Goal: Task Accomplishment & Management: Use online tool/utility

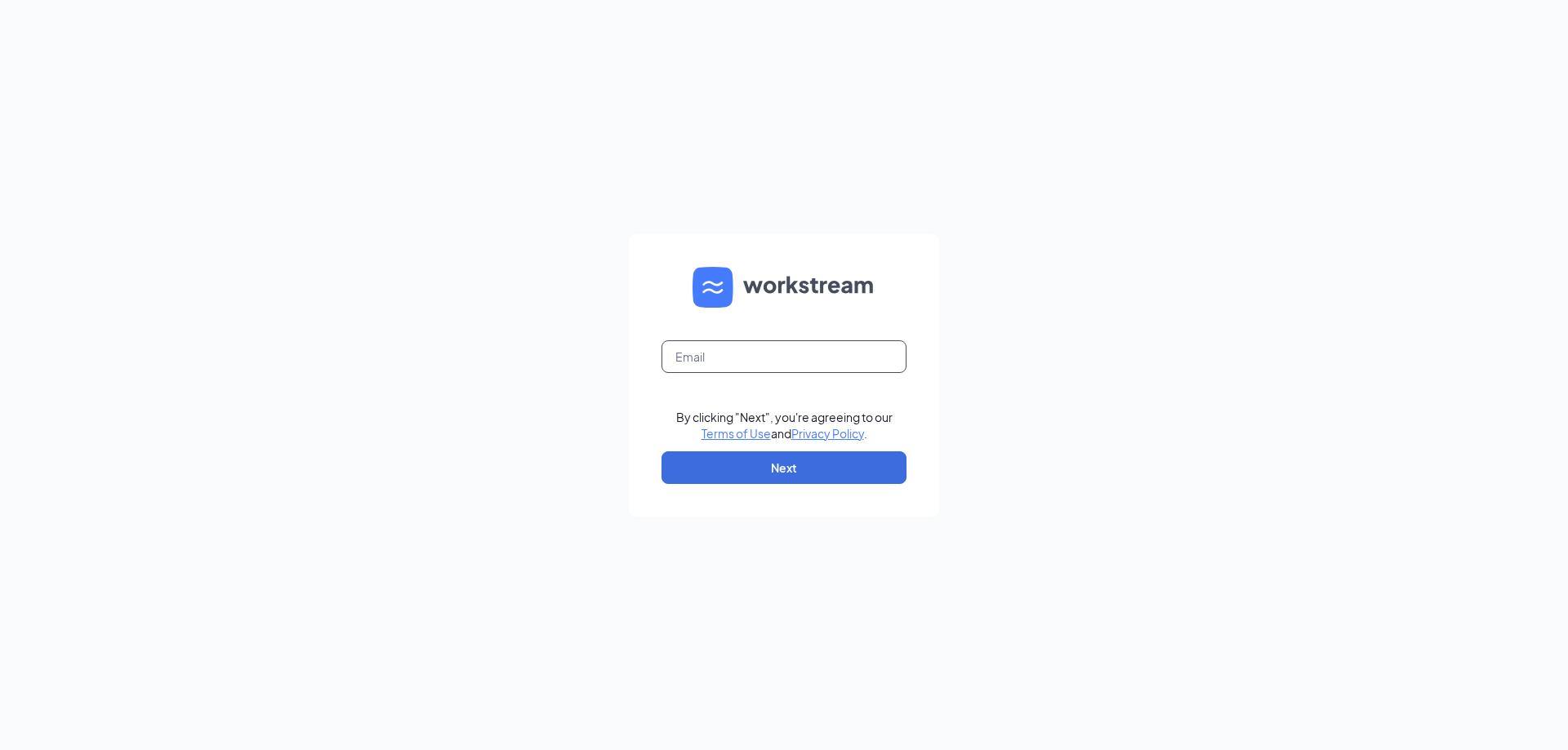
click at [720, 360] on input "text" at bounding box center [784, 357] width 245 height 33
type input "scopado@ddcoastal.com"
click at [817, 456] on button "Next" at bounding box center [784, 467] width 245 height 33
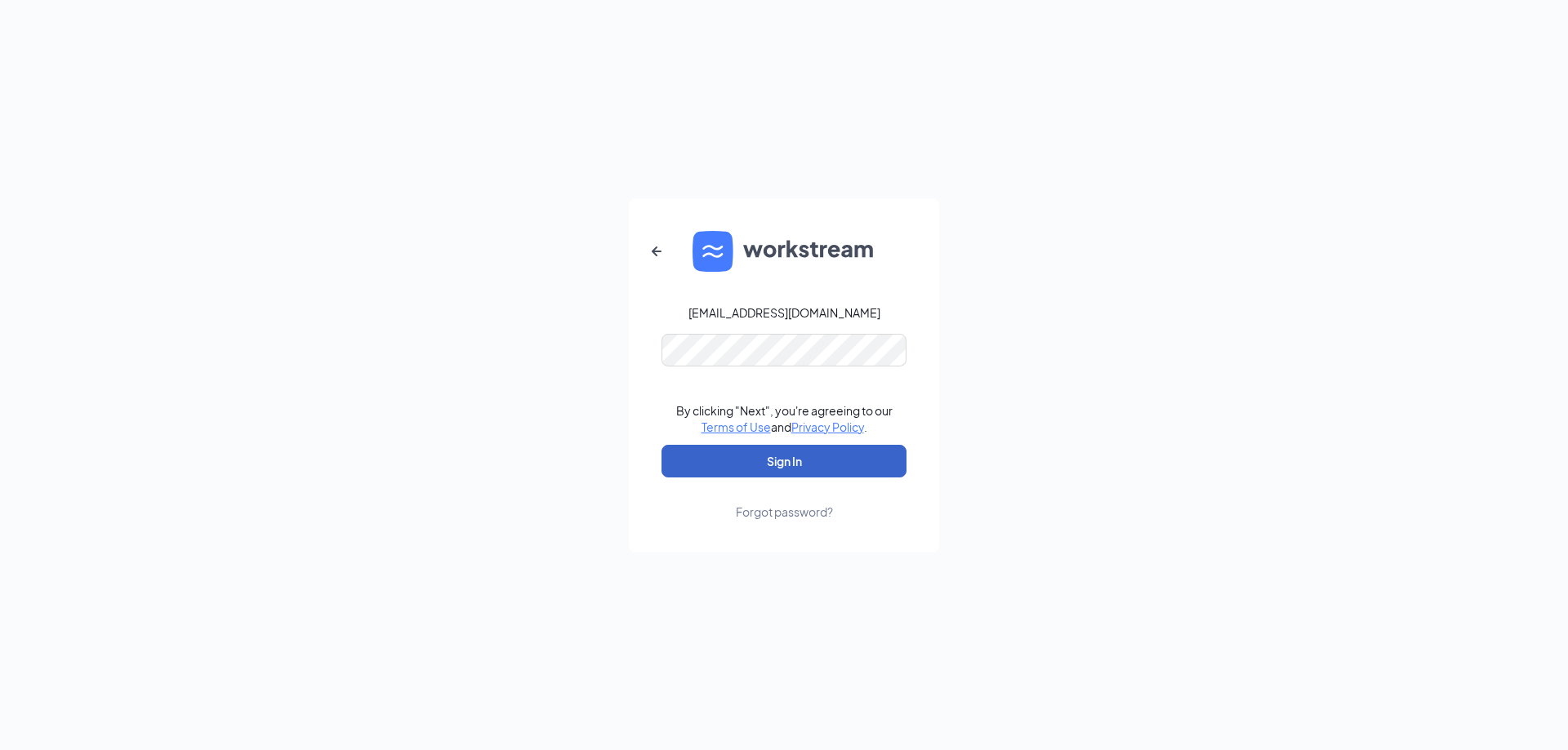
click at [818, 465] on button "Sign In" at bounding box center [784, 461] width 245 height 33
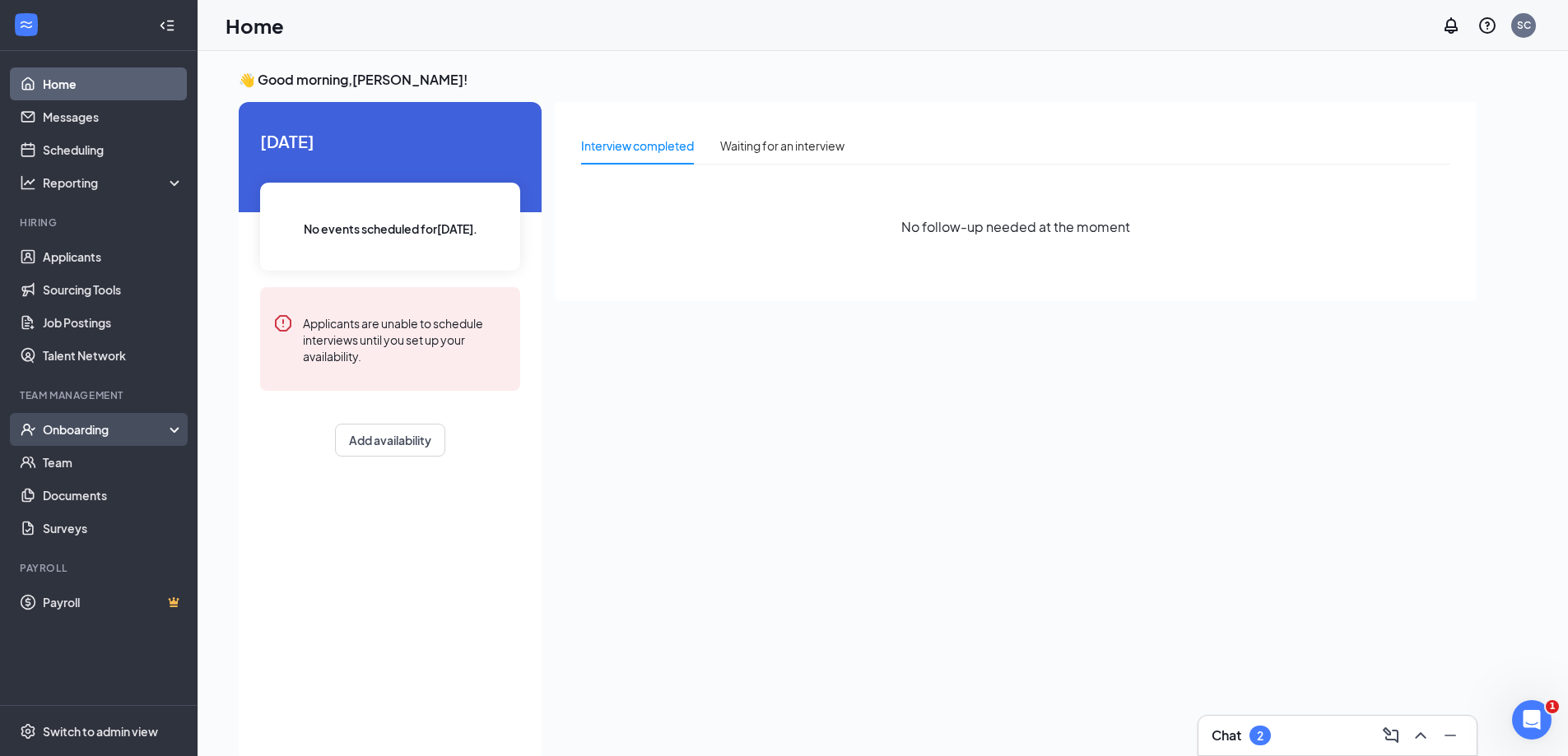
click at [80, 441] on div "Onboarding" at bounding box center [98, 429] width 197 height 33
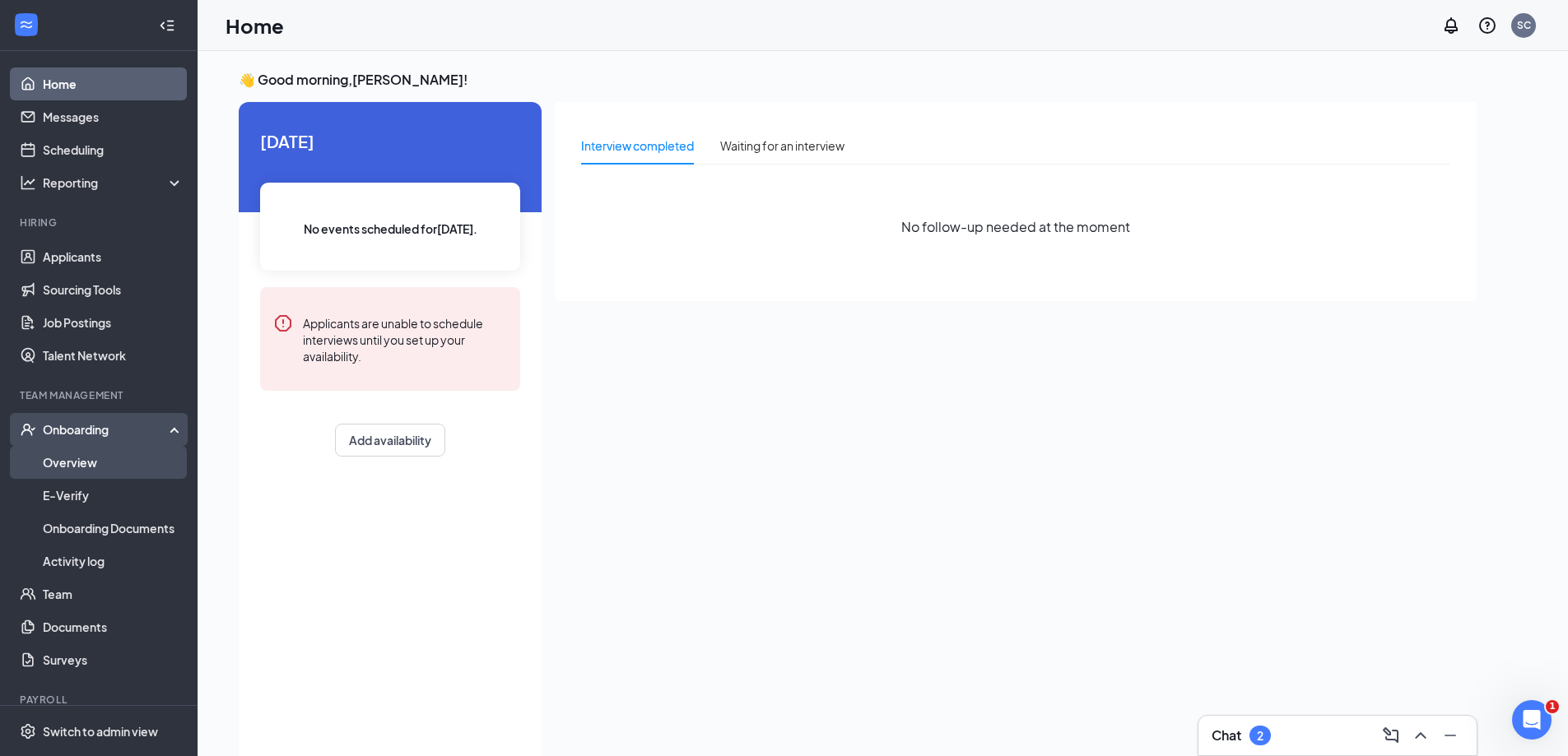
click at [104, 460] on link "Overview" at bounding box center [113, 462] width 140 height 33
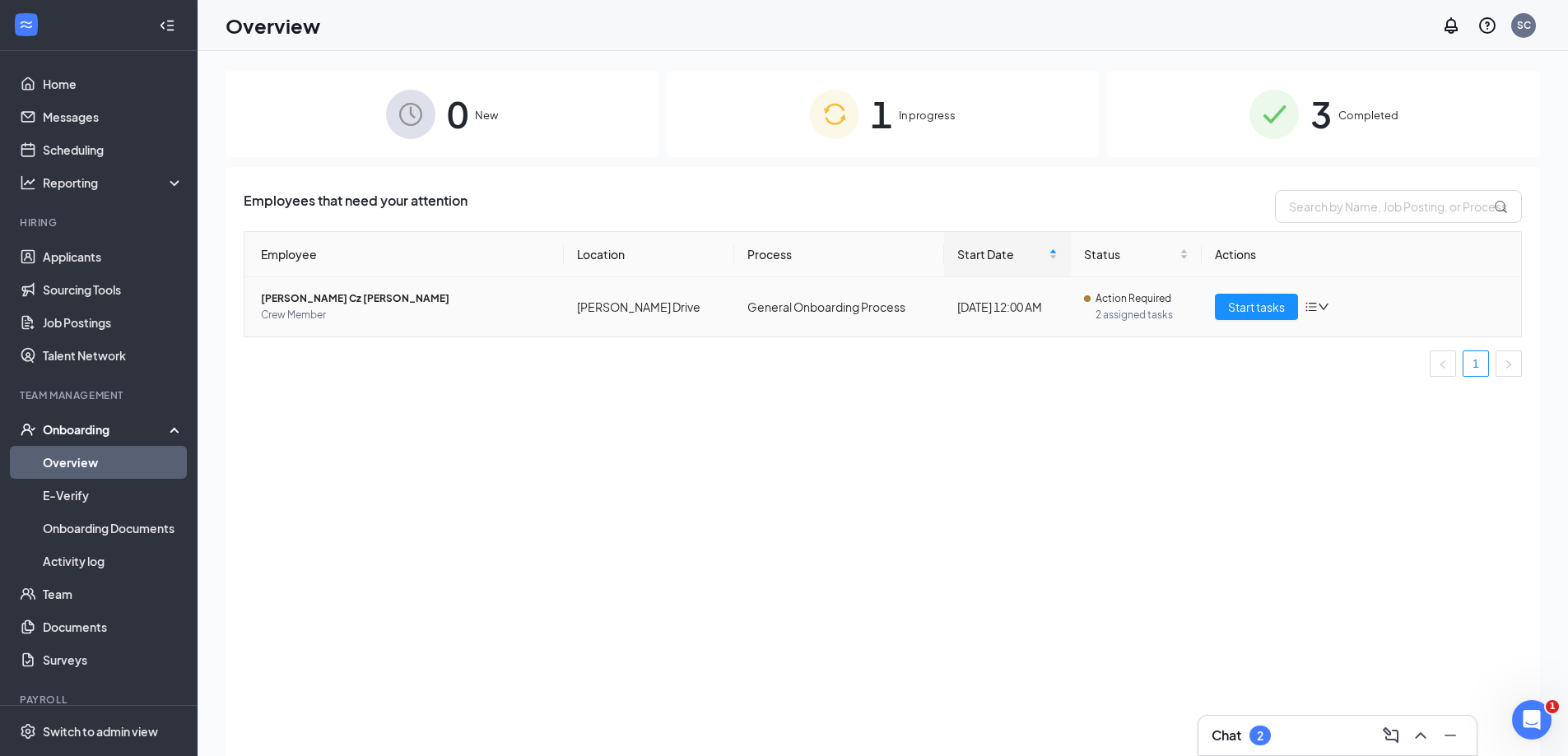
click at [303, 298] on span "[PERSON_NAME] Cz [PERSON_NAME]" at bounding box center [405, 298] width 289 height 16
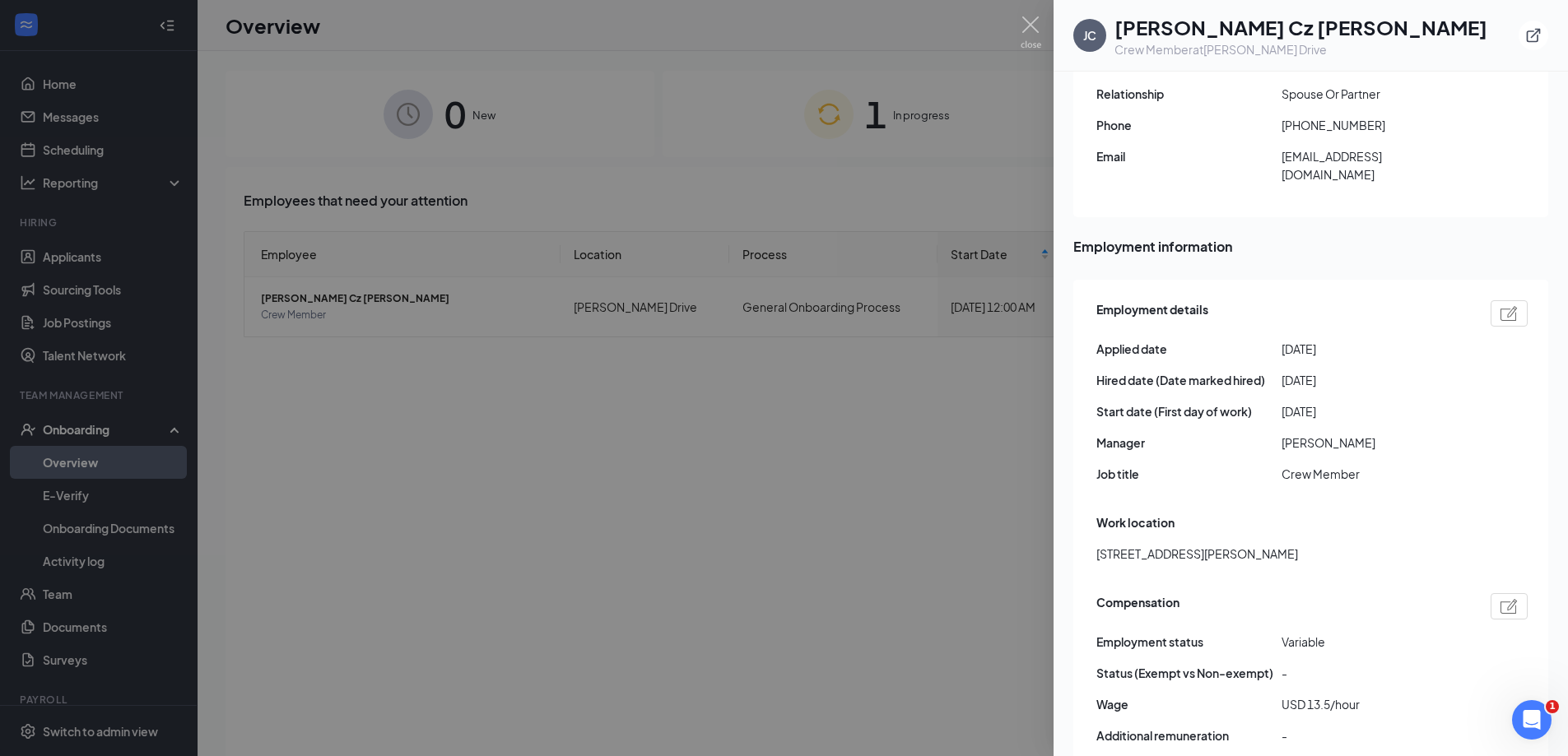
scroll to position [741, 0]
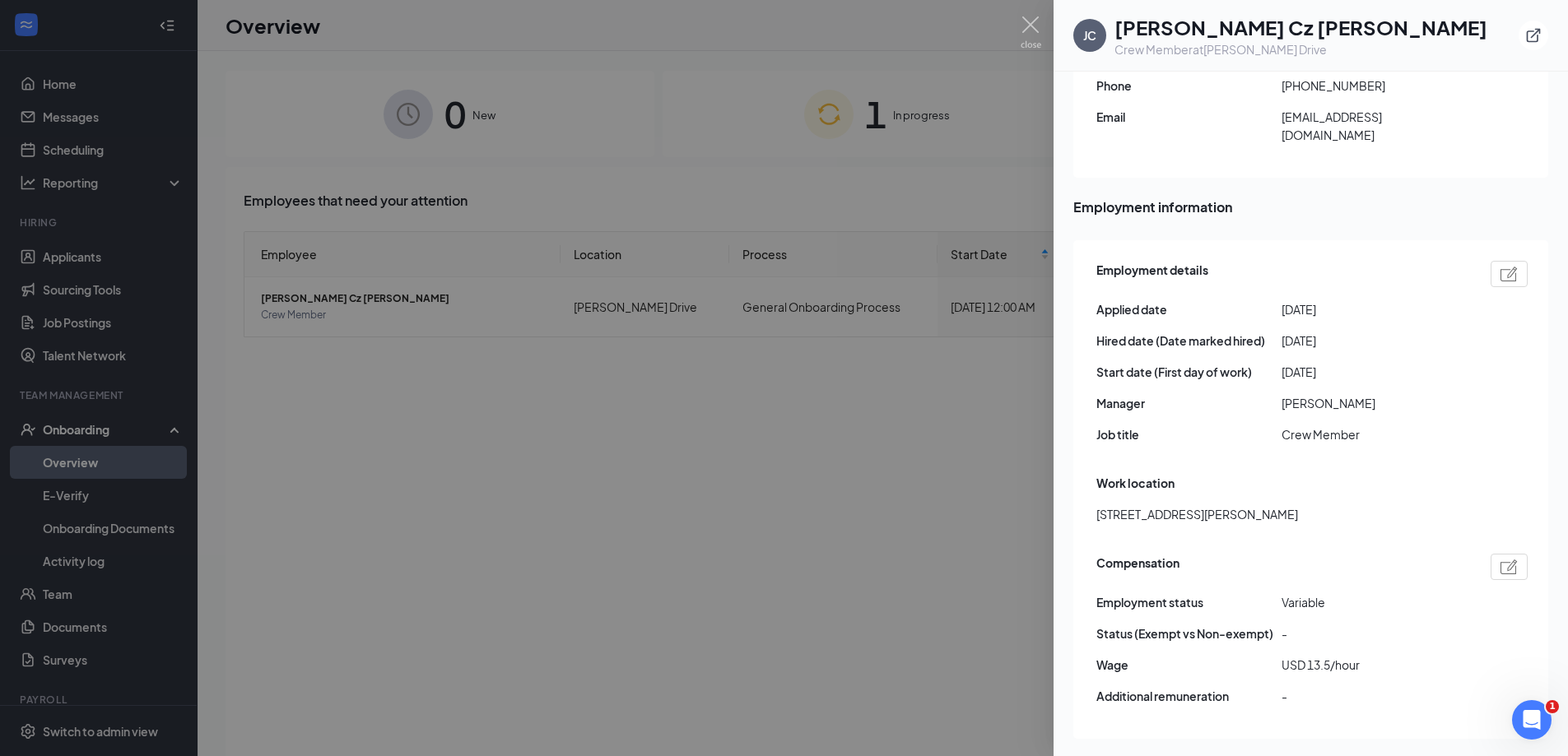
click at [650, 483] on div at bounding box center [784, 378] width 1568 height 756
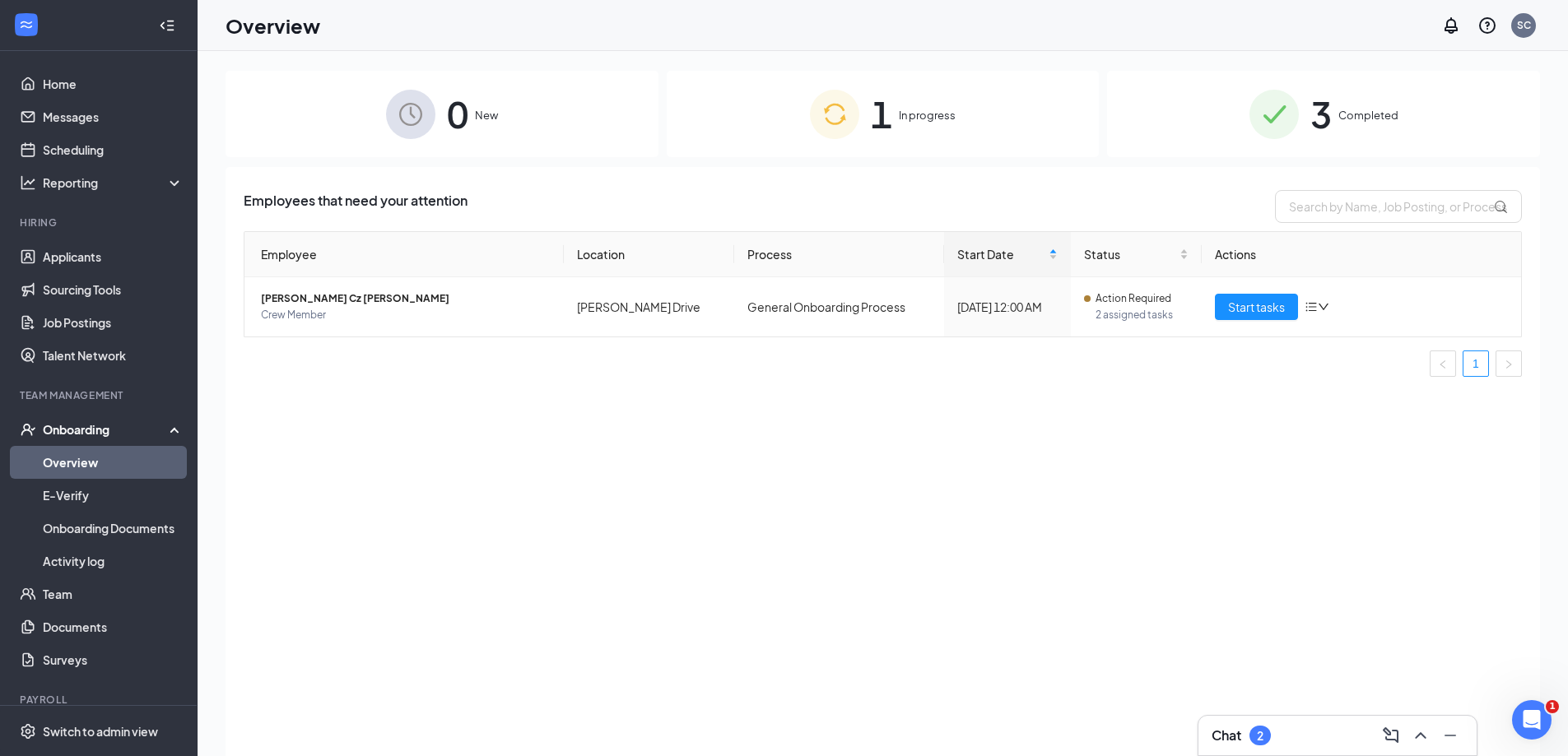
click at [897, 119] on div "1 In progress" at bounding box center [883, 114] width 433 height 86
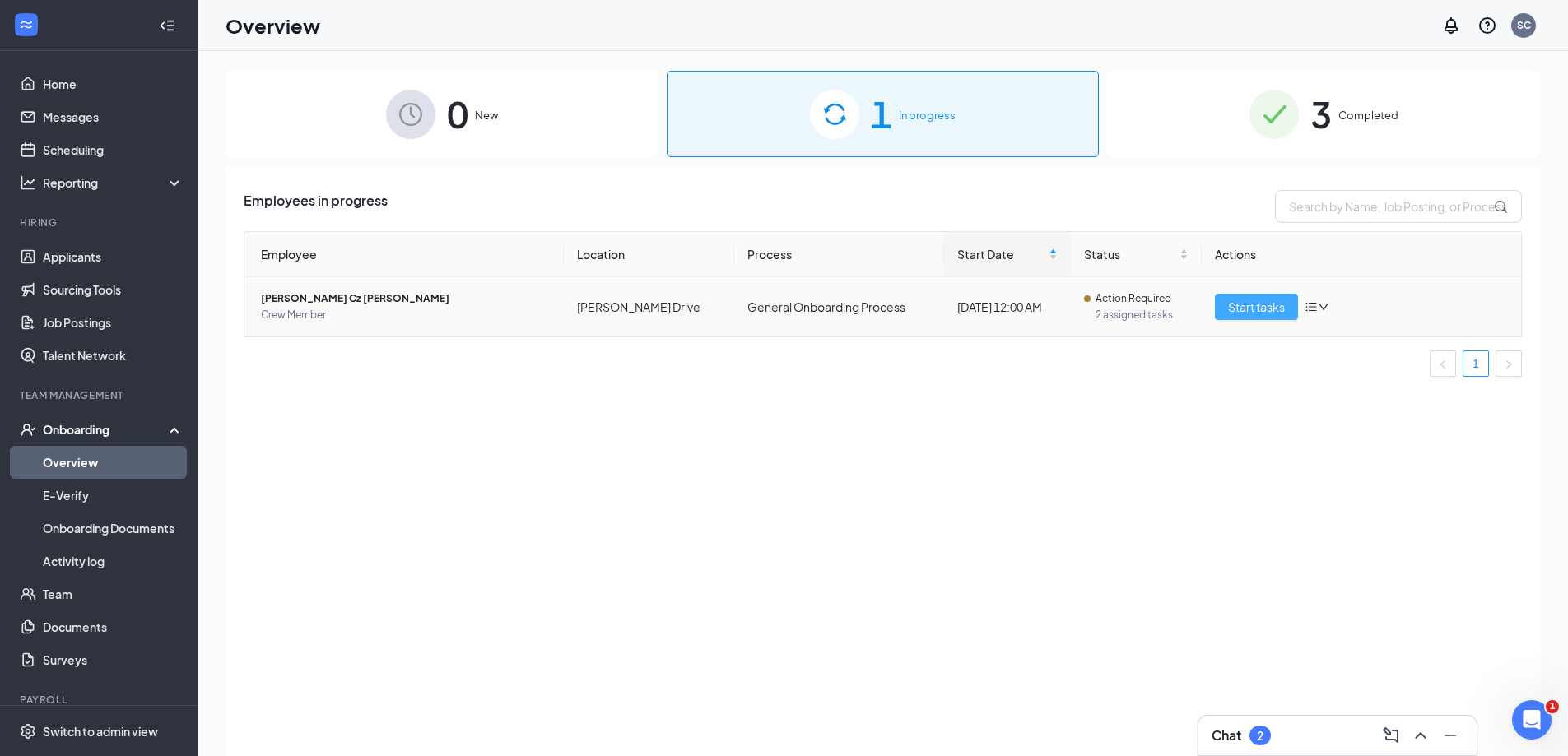
click at [1270, 306] on span "Start tasks" at bounding box center [1256, 306] width 57 height 18
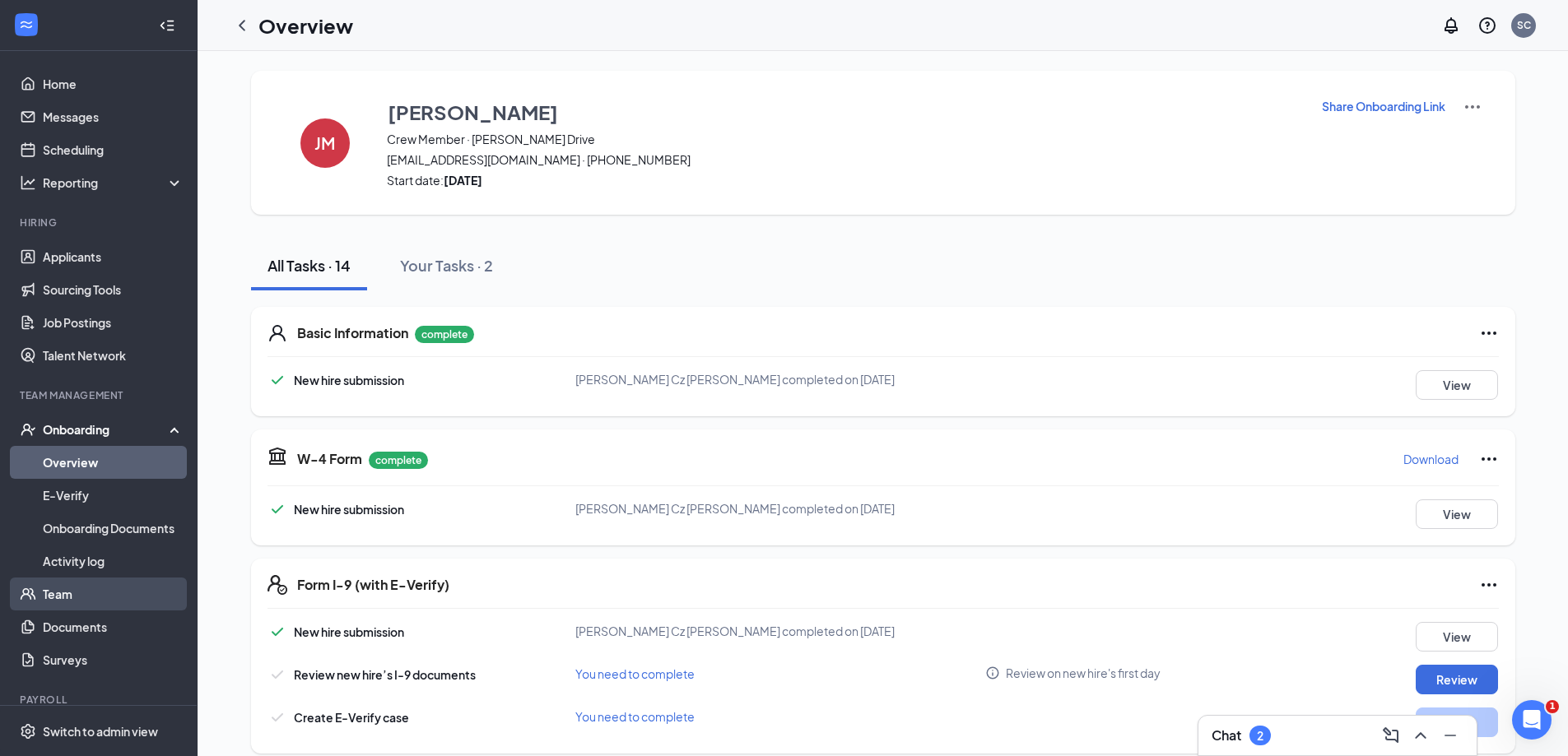
click at [93, 600] on link "Team" at bounding box center [113, 594] width 140 height 33
